Goal: Find specific page/section: Find specific page/section

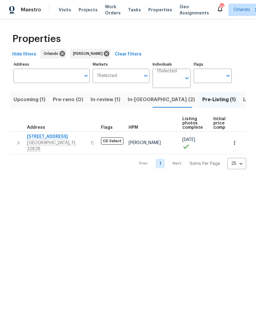
click at [138, 101] on span "In-[GEOGRAPHIC_DATA] (2)" at bounding box center [161, 99] width 67 height 9
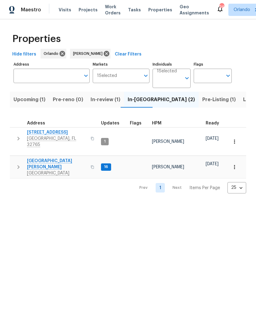
click at [243, 99] on span "Listed (3)" at bounding box center [254, 99] width 23 height 9
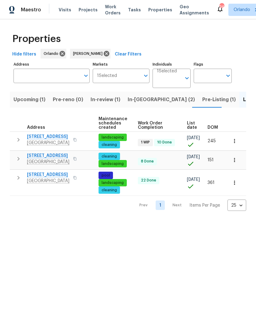
scroll to position [0, 78]
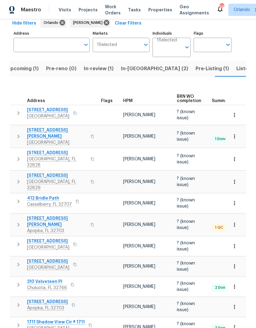
click at [236, 67] on span "Listed (3)" at bounding box center [247, 68] width 23 height 9
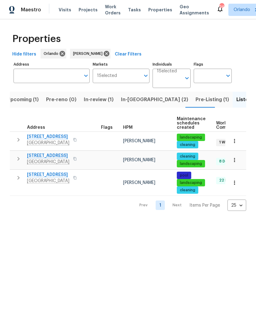
click at [131, 101] on span "In-[GEOGRAPHIC_DATA] (2)" at bounding box center [154, 99] width 67 height 9
